Goal: Task Accomplishment & Management: Complete application form

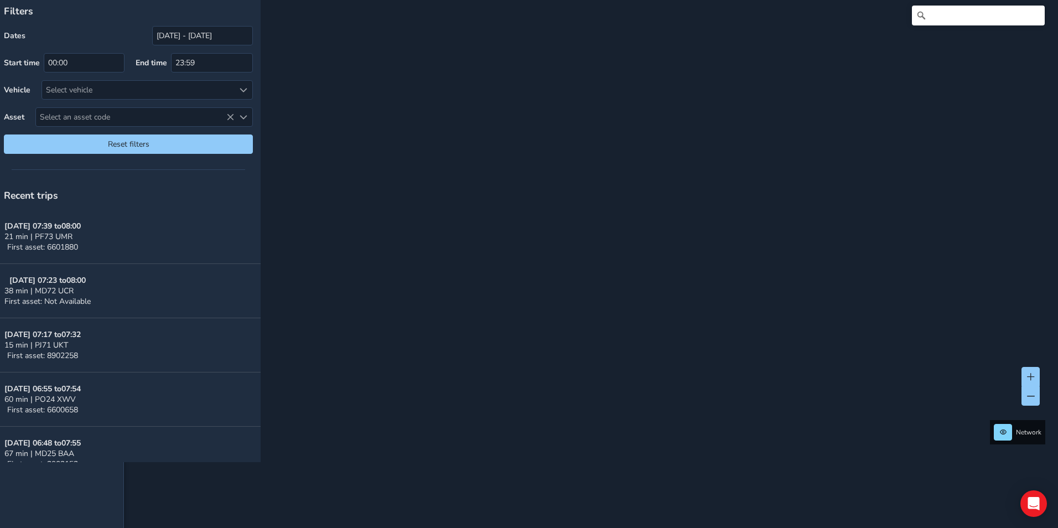
click at [16, 12] on p "Filters" at bounding box center [128, 11] width 249 height 14
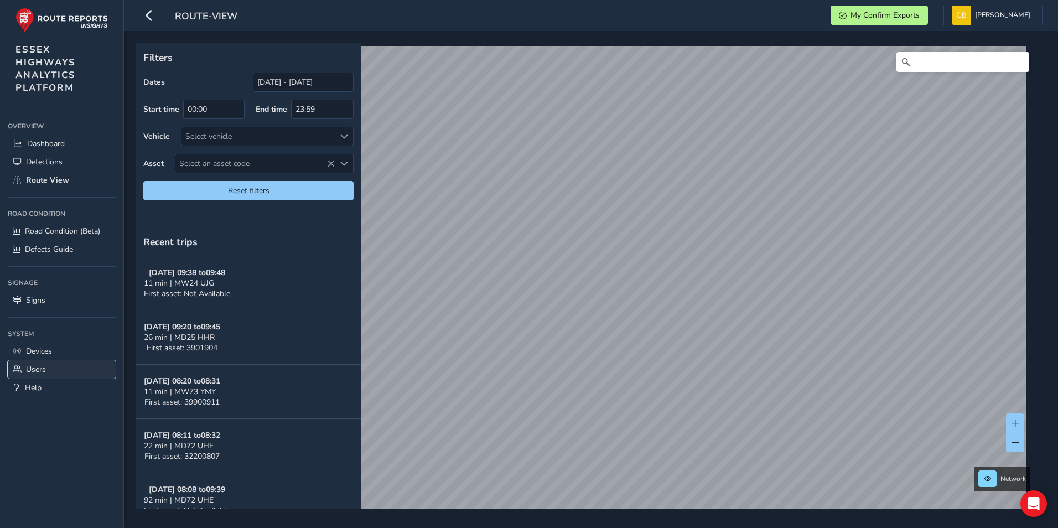
click at [34, 369] on span "Users" at bounding box center [36, 369] width 20 height 11
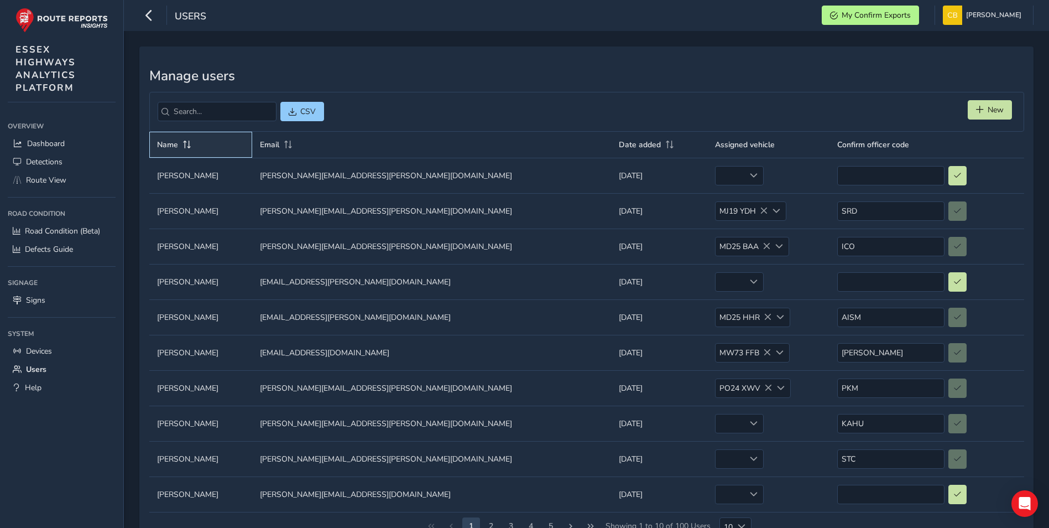
click at [185, 144] on span at bounding box center [187, 144] width 10 height 8
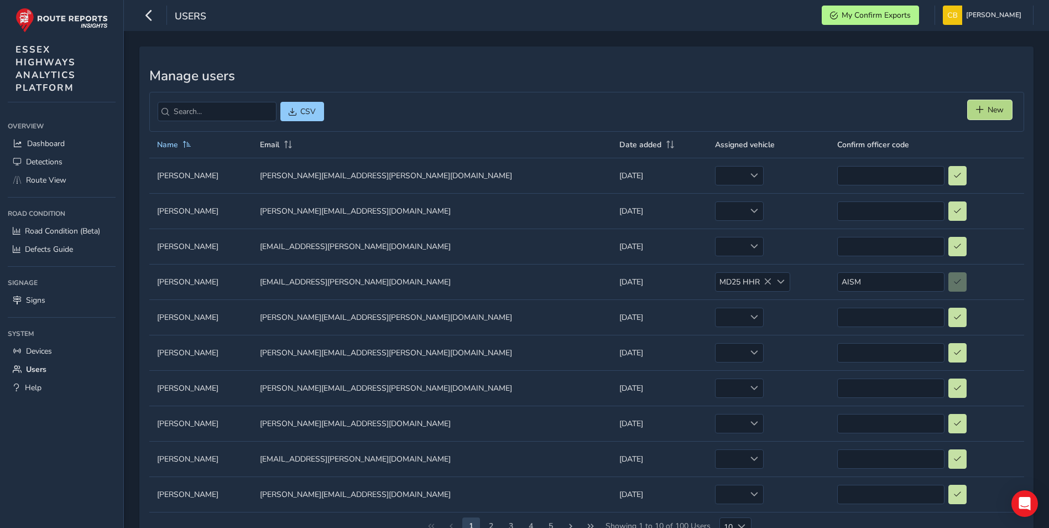
click at [1004, 105] on button "New" at bounding box center [990, 109] width 44 height 19
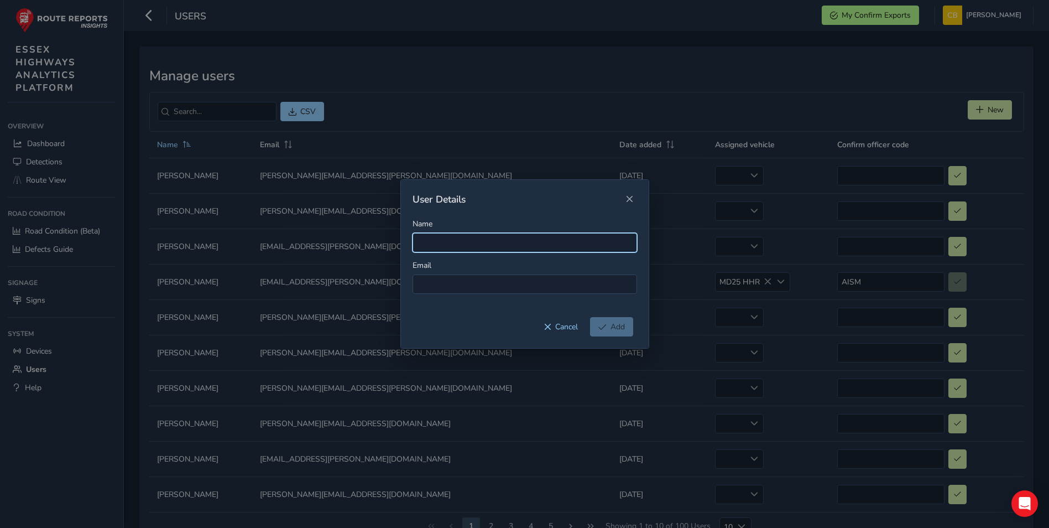
click at [454, 239] on input "Name" at bounding box center [525, 242] width 225 height 19
type input "Anthony Kappes"
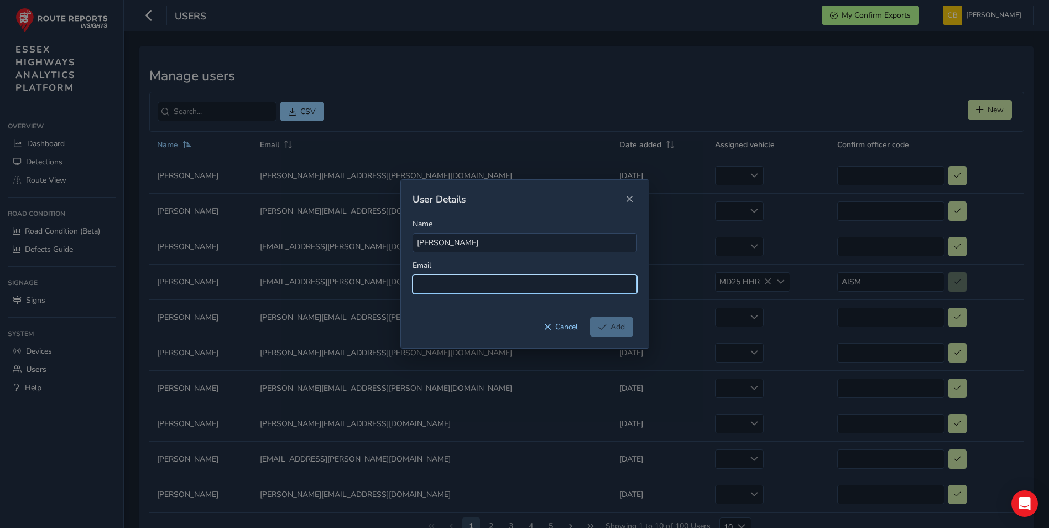
click at [474, 284] on input at bounding box center [525, 283] width 225 height 19
paste input "antony.kappes@essexhighways.org"
type input "antony.kappes@essexhighways.org"
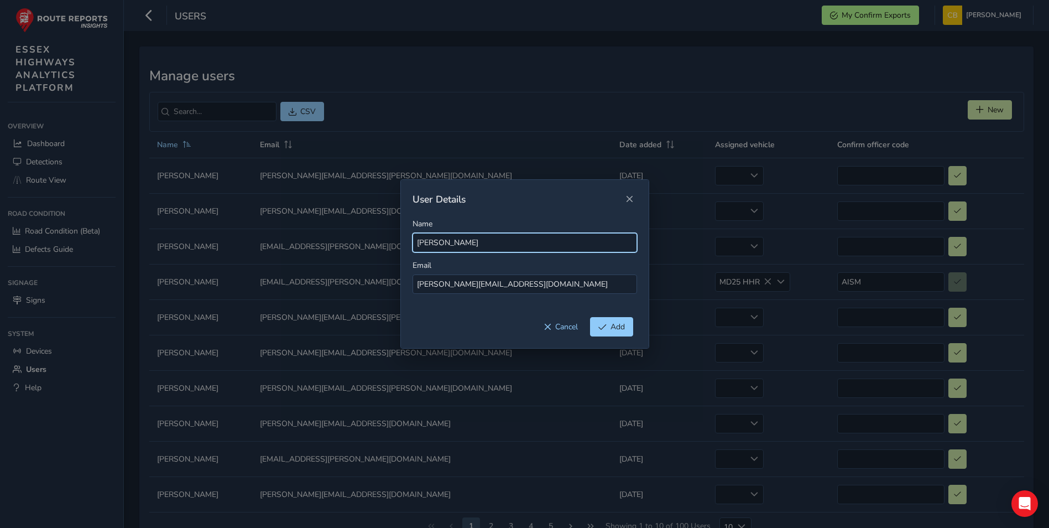
click at [433, 240] on input "Anthony Kappes" at bounding box center [525, 242] width 225 height 19
type input "Antony Kappes"
click at [612, 325] on span "Add" at bounding box center [618, 326] width 14 height 11
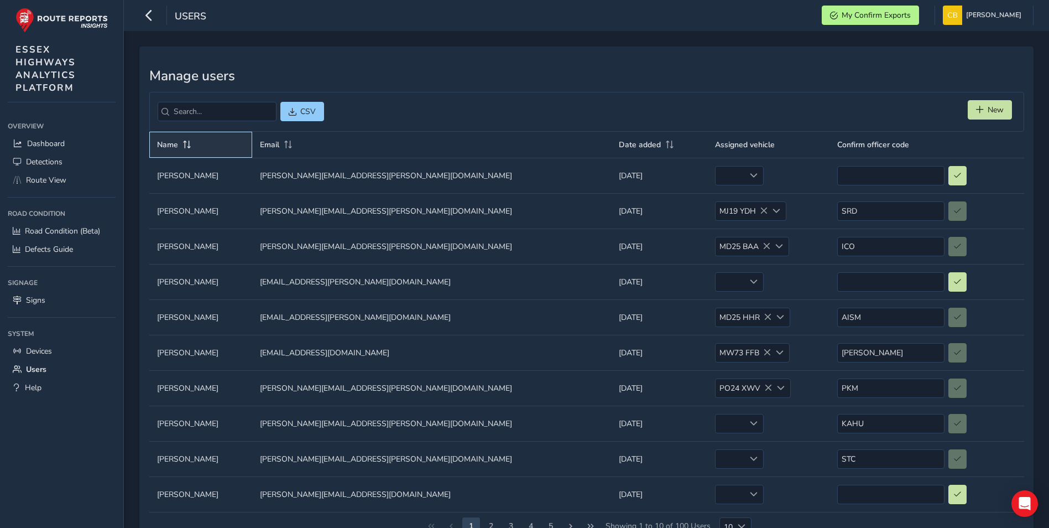
click at [183, 143] on span at bounding box center [187, 144] width 10 height 8
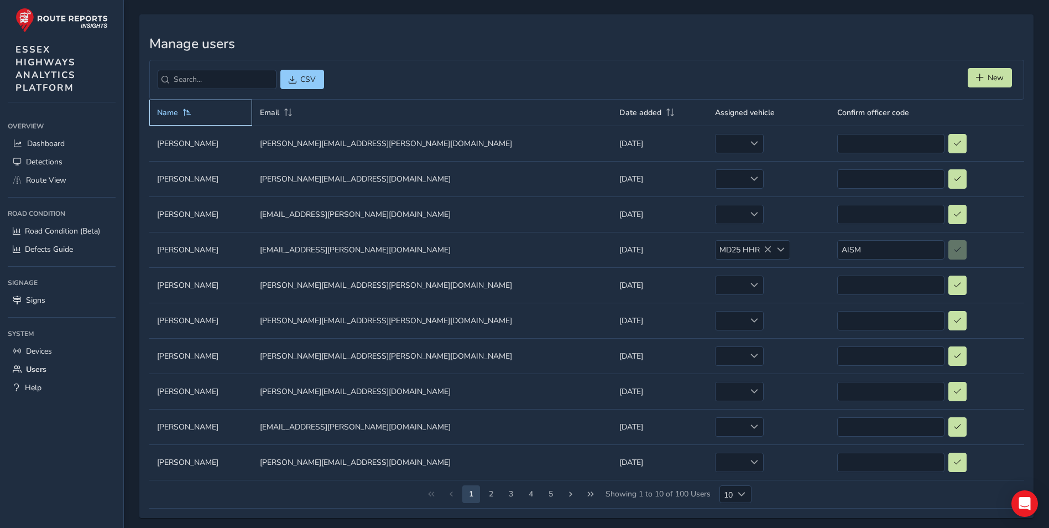
scroll to position [41, 0]
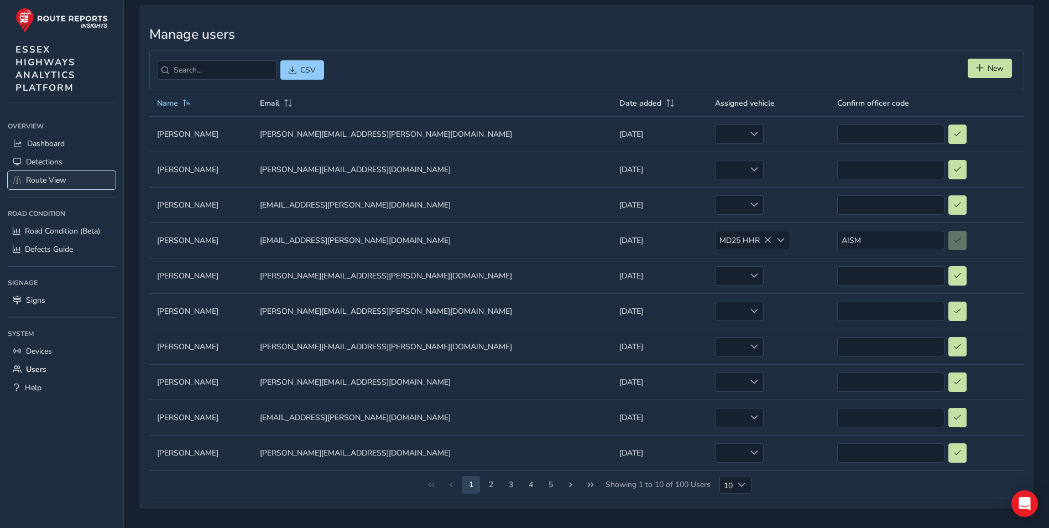
click at [54, 179] on span "Route View" at bounding box center [46, 180] width 40 height 11
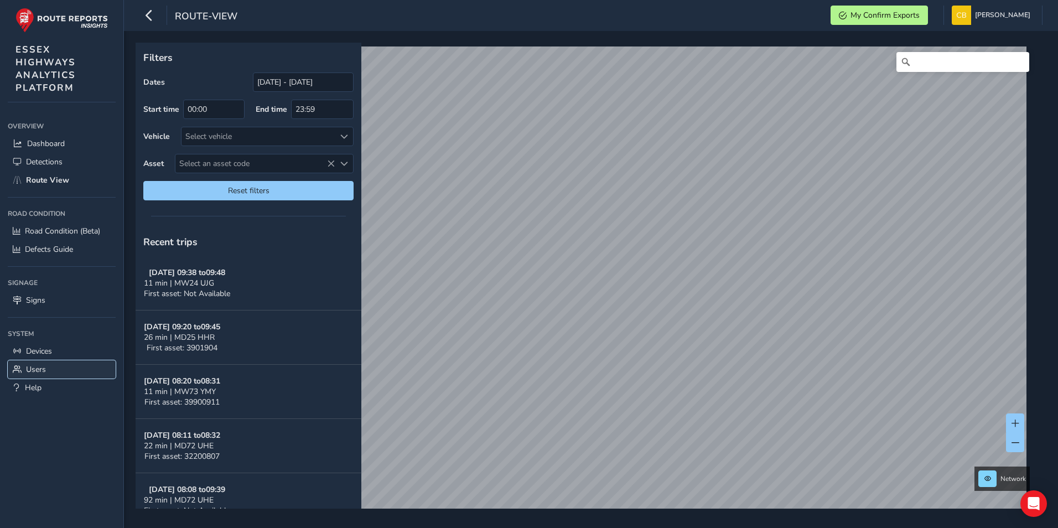
click at [35, 367] on span "Users" at bounding box center [36, 369] width 20 height 11
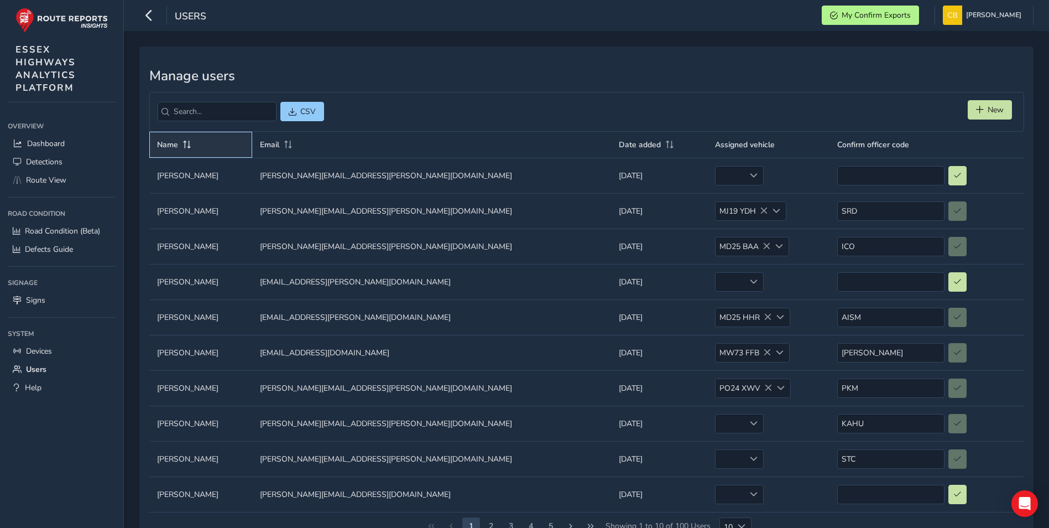
click at [167, 142] on span "Name" at bounding box center [167, 144] width 21 height 11
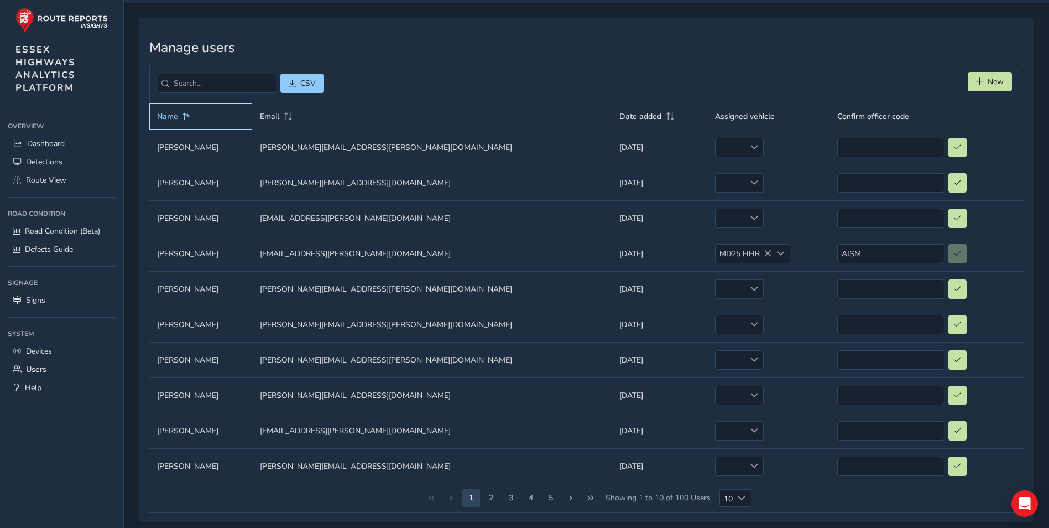
scroll to position [41, 0]
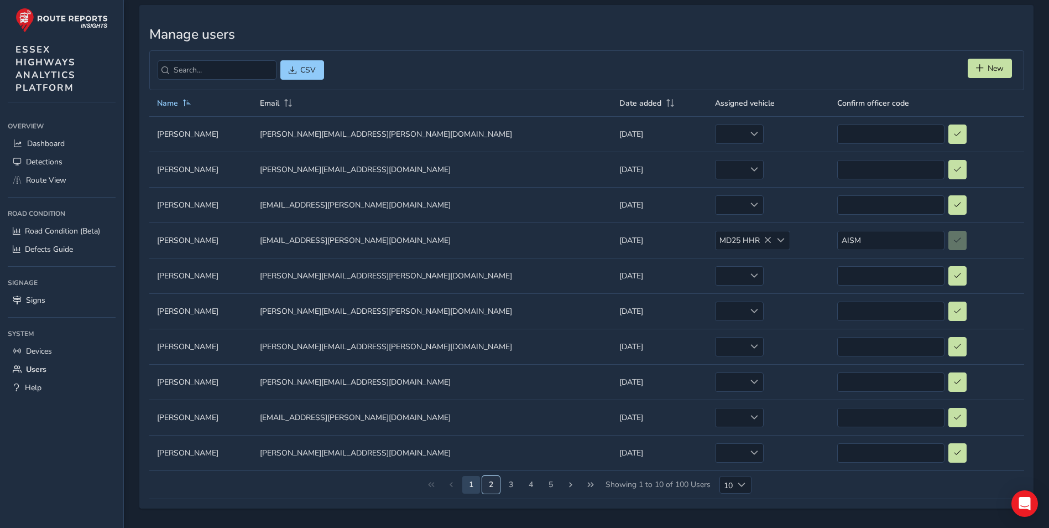
click at [491, 481] on button "2" at bounding box center [491, 485] width 18 height 18
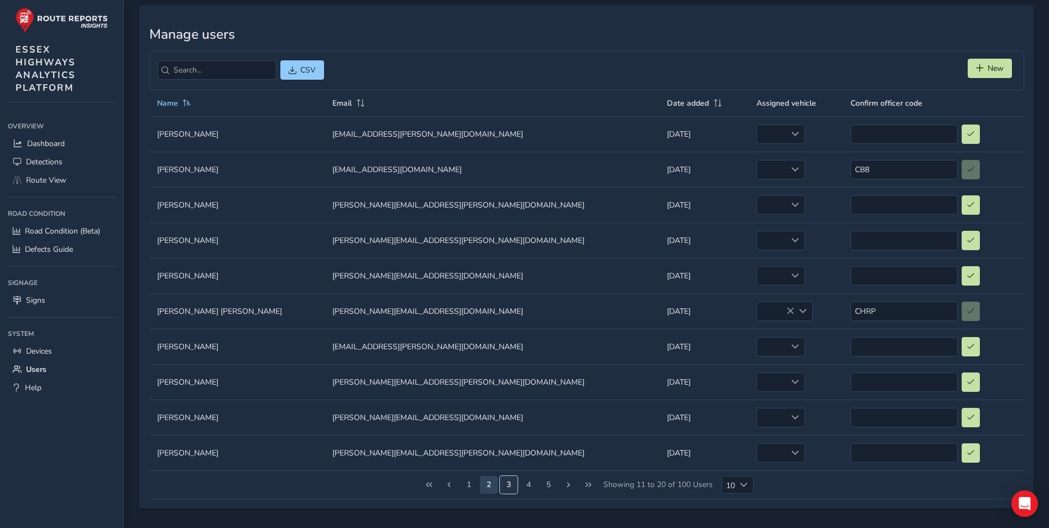
click at [507, 481] on button "3" at bounding box center [509, 485] width 18 height 18
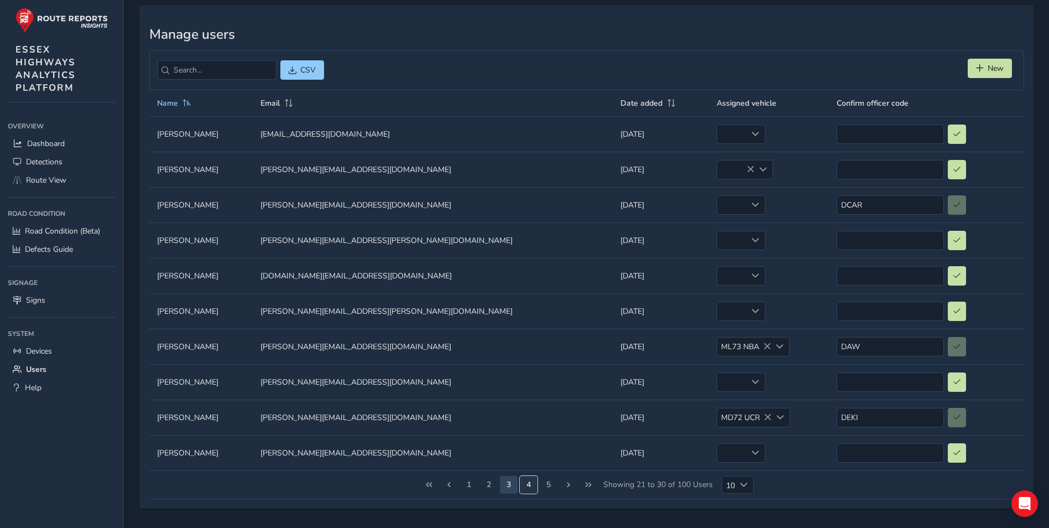
click at [527, 481] on button "4" at bounding box center [529, 485] width 18 height 18
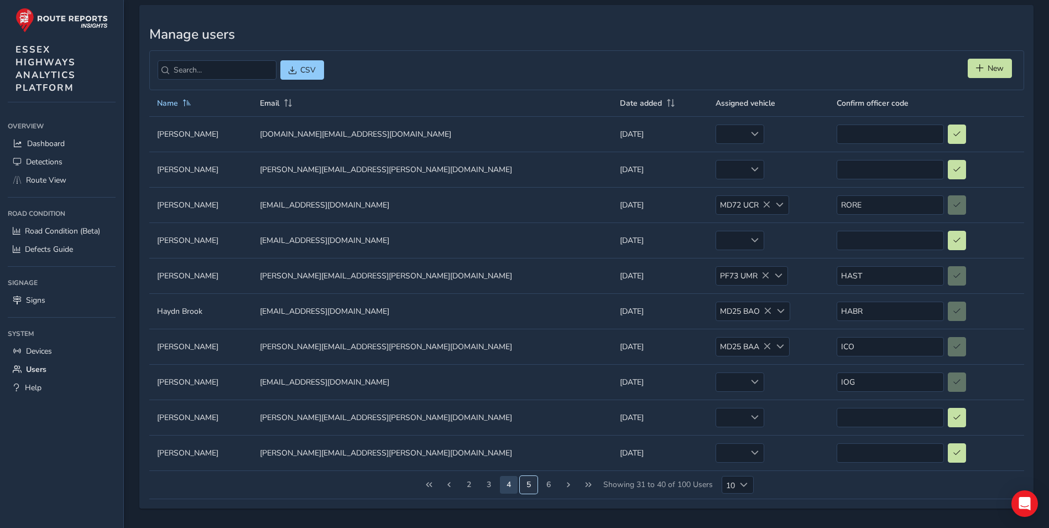
click at [529, 482] on button "5" at bounding box center [529, 485] width 18 height 18
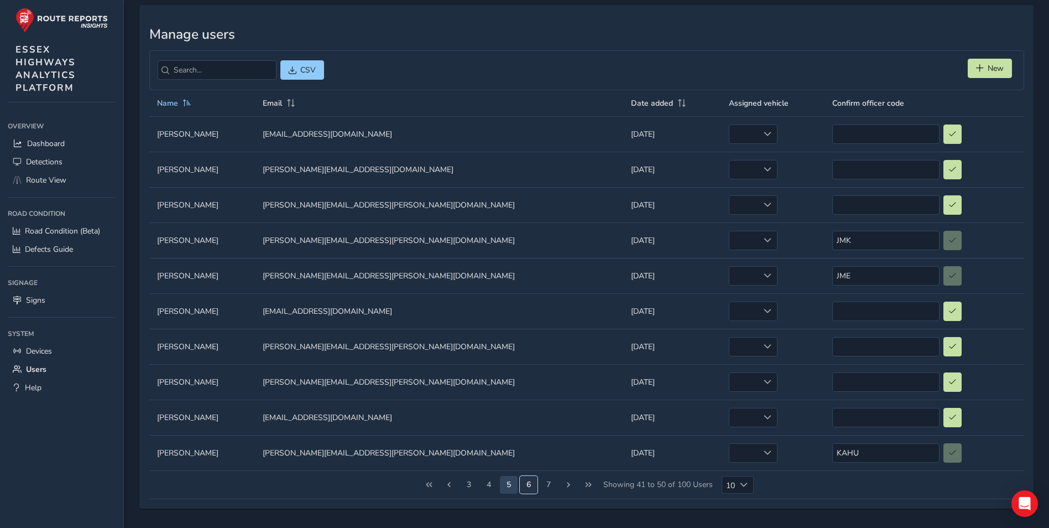
click at [529, 483] on button "6" at bounding box center [529, 485] width 18 height 18
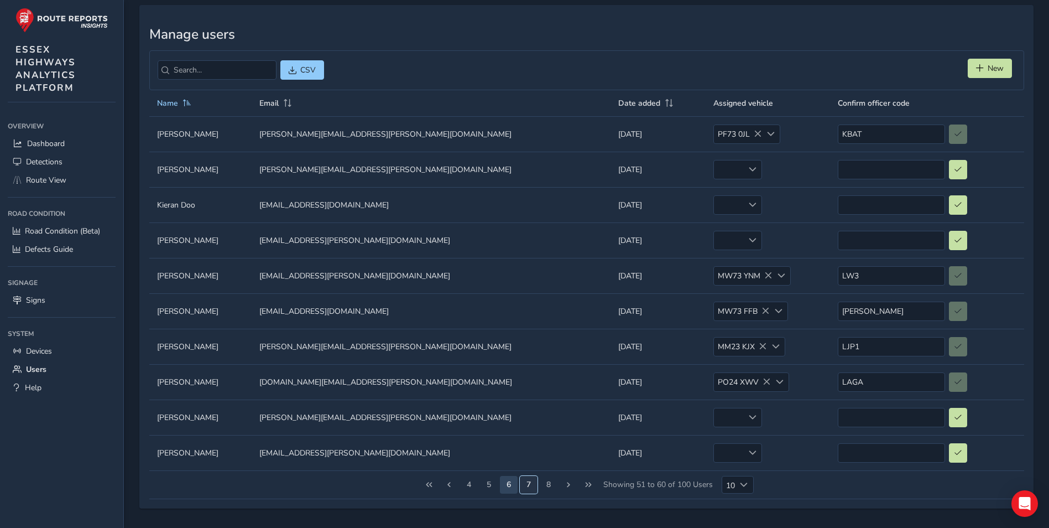
click at [529, 483] on button "7" at bounding box center [529, 485] width 18 height 18
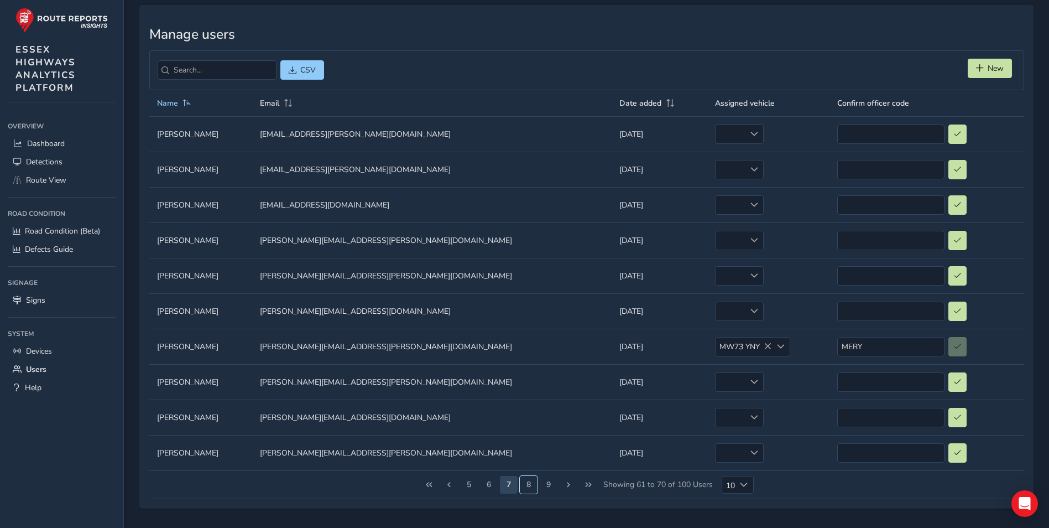
click at [529, 483] on button "8" at bounding box center [529, 485] width 18 height 18
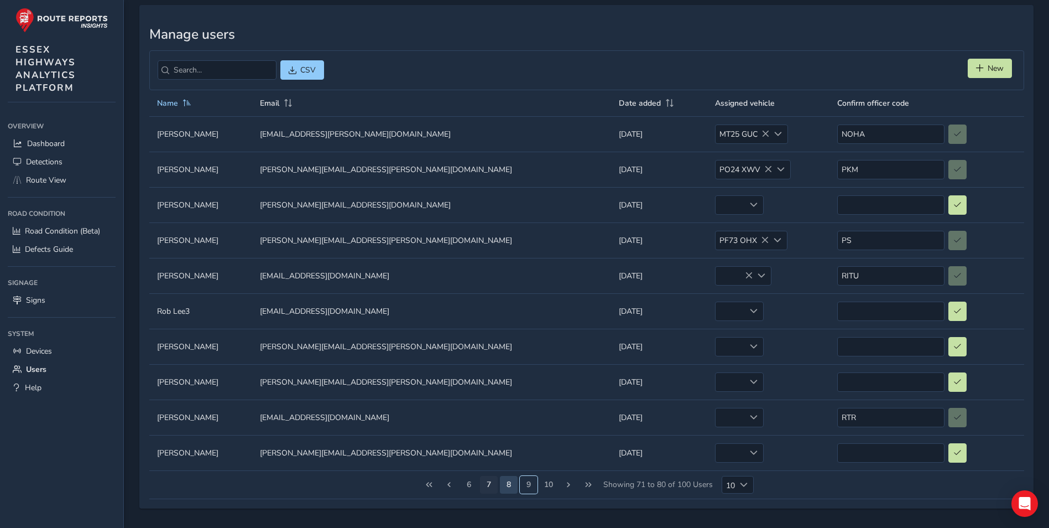
click at [529, 483] on button "9" at bounding box center [529, 485] width 18 height 18
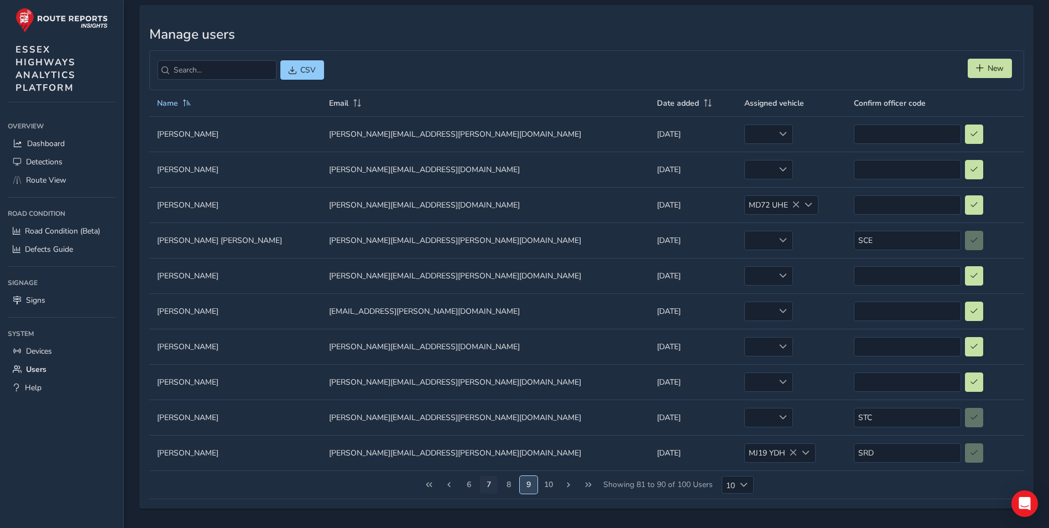
click at [529, 483] on button "9" at bounding box center [529, 485] width 18 height 18
click at [548, 484] on button "10" at bounding box center [549, 485] width 18 height 18
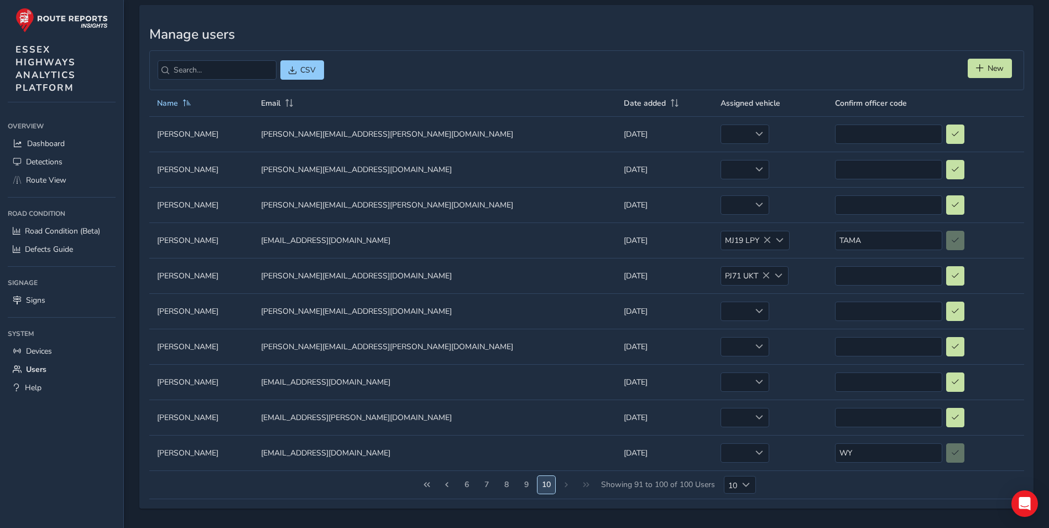
click at [547, 486] on button "10" at bounding box center [547, 485] width 18 height 18
click at [37, 366] on span "Users" at bounding box center [36, 369] width 20 height 11
click at [44, 367] on span "Users" at bounding box center [36, 369] width 20 height 11
click at [45, 183] on span "Route View" at bounding box center [46, 180] width 40 height 11
